Goal: Check status: Check status

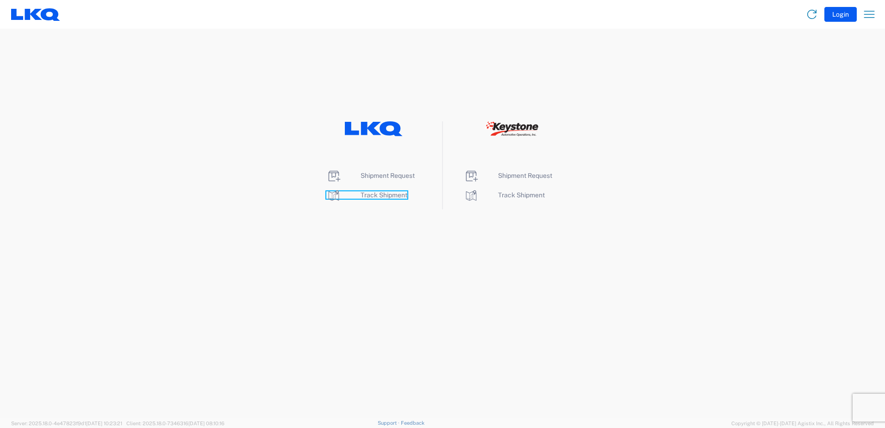
click at [332, 193] on icon at bounding box center [333, 195] width 15 height 15
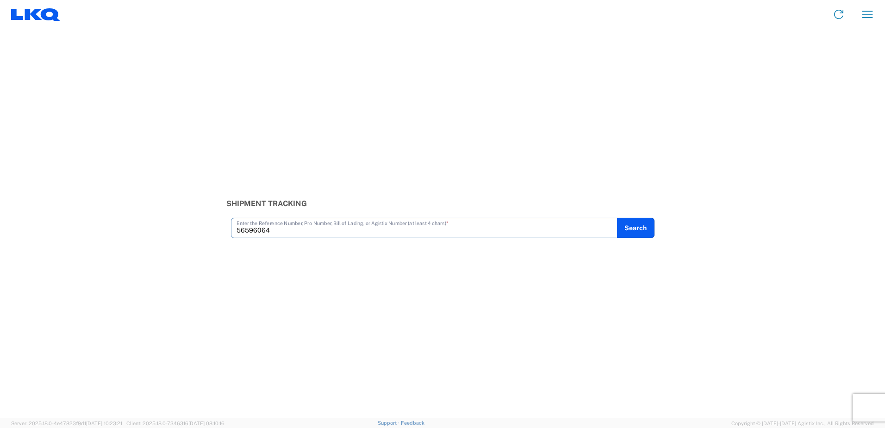
type input "56596064"
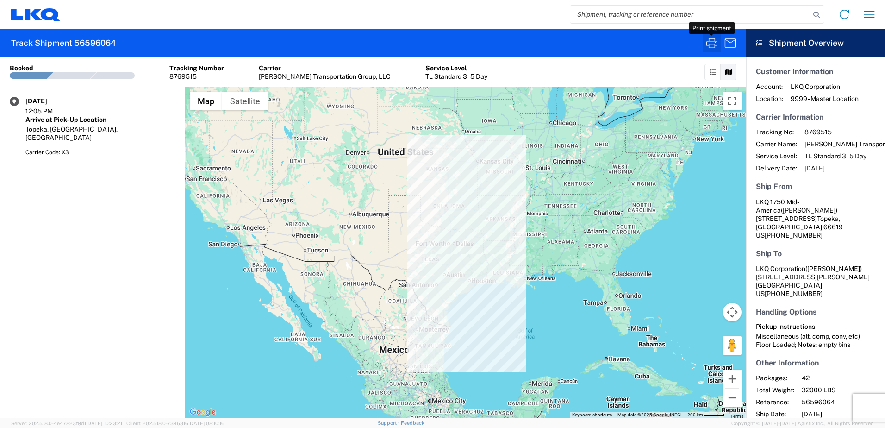
click at [711, 44] on icon "button" at bounding box center [711, 43] width 11 height 10
